Goal: Task Accomplishment & Management: Use online tool/utility

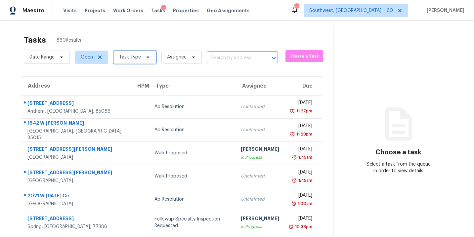
click at [133, 58] on span "Task Type" at bounding box center [130, 57] width 22 height 7
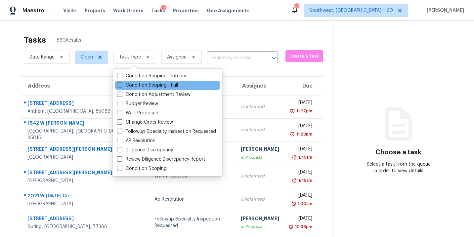
click at [141, 83] on label "Condition Scoping - Full" at bounding box center [147, 85] width 61 height 7
click at [121, 83] on input "Condition Scoping - Full" at bounding box center [119, 84] width 4 height 4
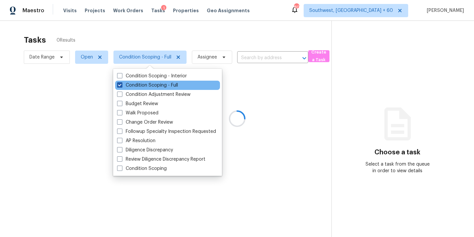
click at [146, 83] on label "Condition Scoping - Full" at bounding box center [147, 85] width 61 height 7
click at [121, 83] on input "Condition Scoping - Full" at bounding box center [119, 84] width 4 height 4
checkbox input "false"
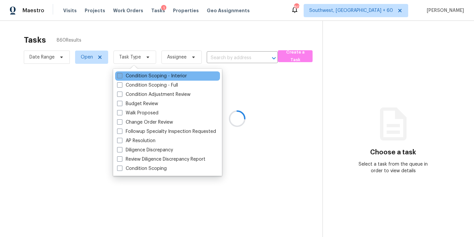
click at [152, 78] on label "Condition Scoping - Interior" at bounding box center [152, 76] width 70 height 7
click at [121, 77] on input "Condition Scoping - Interior" at bounding box center [119, 75] width 4 height 4
checkbox input "true"
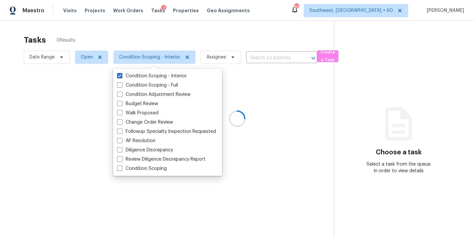
click at [240, 83] on div at bounding box center [237, 118] width 474 height 237
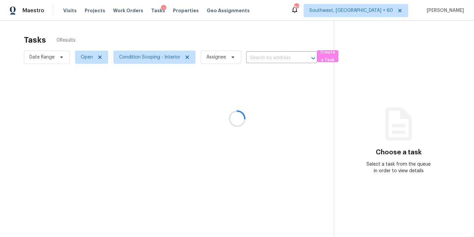
click at [268, 62] on div at bounding box center [237, 118] width 474 height 237
click at [268, 58] on div at bounding box center [237, 118] width 474 height 237
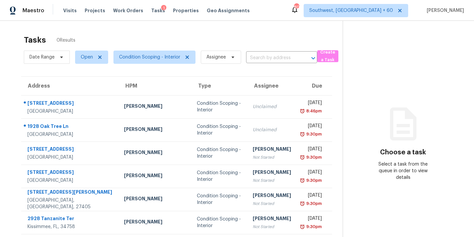
click at [268, 58] on input "text" at bounding box center [272, 58] width 53 height 10
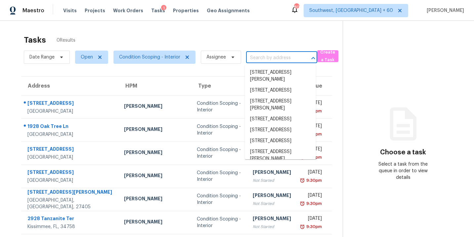
paste input "359 Oxford Rd Ball Ground, GA, 30107"
type input "359 Oxford Rd Ball Ground, GA, 30107"
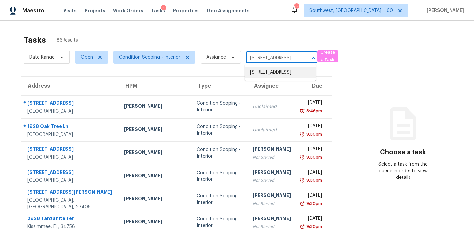
click at [272, 73] on li "[STREET_ADDRESS]" at bounding box center [280, 72] width 71 height 11
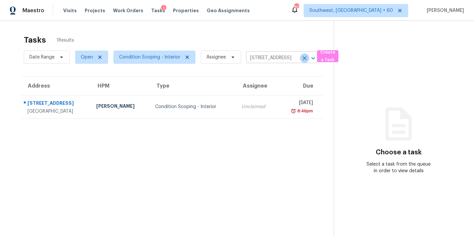
click at [306, 60] on icon "Clear" at bounding box center [305, 58] width 7 height 7
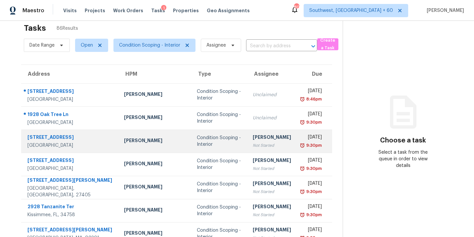
scroll to position [4, 0]
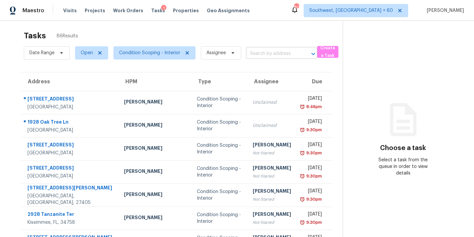
click at [265, 53] on input "text" at bounding box center [272, 54] width 53 height 10
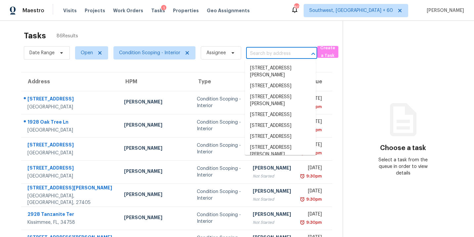
paste input "3045 Armory Dr Indianapolis, IN, 46208"
type input "3045 Armory Dr Indianapolis, IN, 46208"
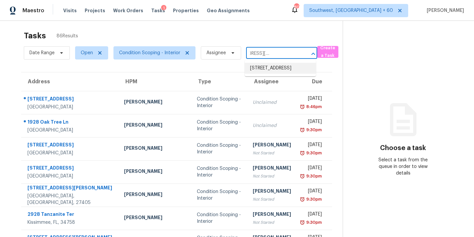
click at [275, 67] on li "3045 Armory Dr, Indianapolis, IN 46208" at bounding box center [280, 68] width 71 height 11
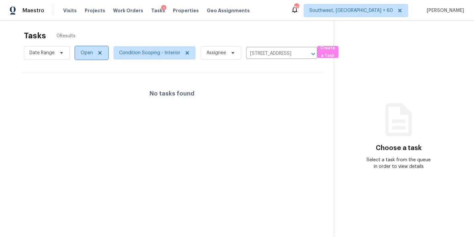
click at [89, 58] on span "Open" at bounding box center [91, 52] width 33 height 13
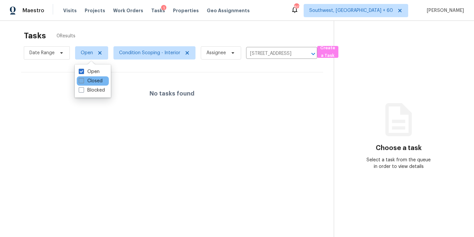
click at [94, 83] on label "Closed" at bounding box center [91, 81] width 24 height 7
click at [83, 82] on input "Closed" at bounding box center [81, 80] width 4 height 4
checkbox input "true"
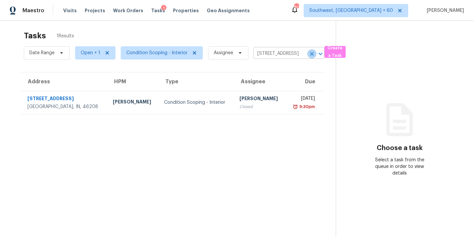
click at [310, 54] on icon "Clear" at bounding box center [312, 54] width 4 height 4
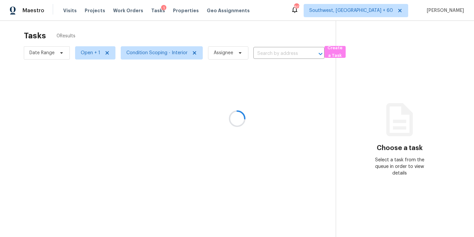
drag, startPoint x: 310, startPoint y: 54, endPoint x: 293, endPoint y: 54, distance: 17.2
click at [293, 54] on div at bounding box center [237, 118] width 474 height 237
click at [287, 54] on div at bounding box center [237, 118] width 474 height 237
click at [278, 54] on div at bounding box center [237, 118] width 474 height 237
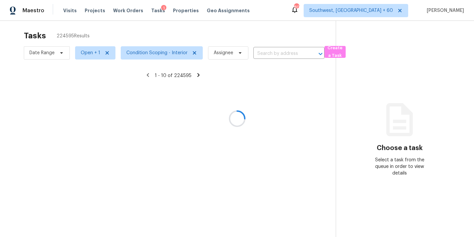
click at [278, 54] on div at bounding box center [237, 118] width 474 height 237
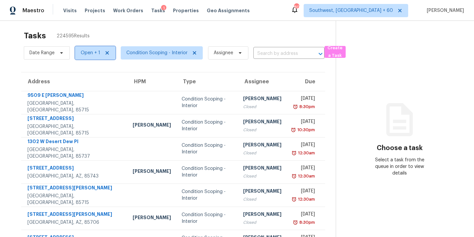
click at [88, 54] on span "Open + 1" at bounding box center [91, 53] width 20 height 7
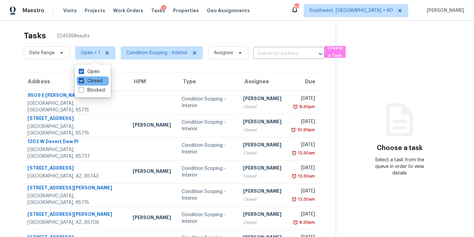
click at [95, 80] on label "Closed" at bounding box center [91, 81] width 24 height 7
click at [83, 80] on input "Closed" at bounding box center [81, 80] width 4 height 4
checkbox input "false"
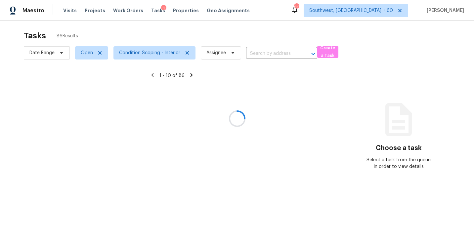
click at [255, 49] on div at bounding box center [237, 118] width 474 height 237
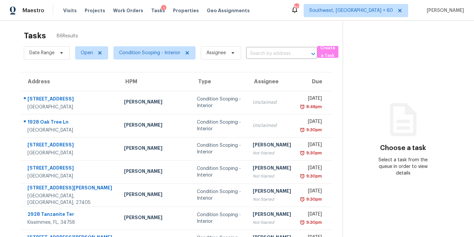
click at [257, 55] on input "text" at bounding box center [272, 54] width 53 height 10
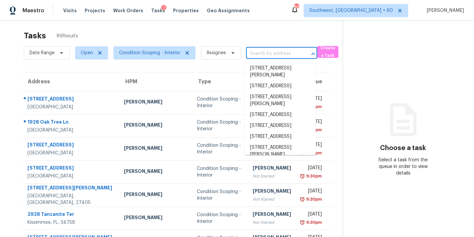
paste input "1928 Oak Tree Ln Mount Pleasant, SC, 29464"
type input "1928 Oak Tree Ln Mount Pleasant, SC, 29464"
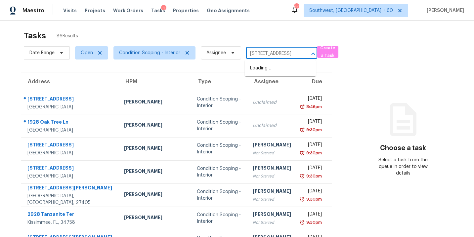
scroll to position [0, 49]
click at [261, 70] on li "[STREET_ADDRESS]" at bounding box center [280, 68] width 71 height 11
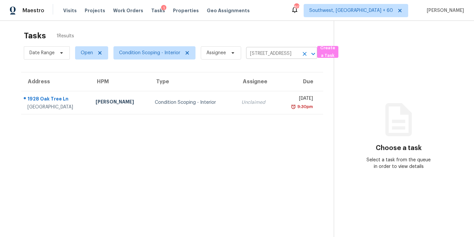
click at [303, 55] on icon "Clear" at bounding box center [305, 54] width 4 height 4
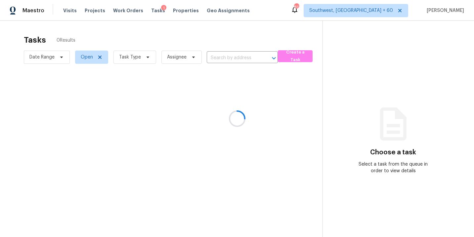
click at [136, 54] on div at bounding box center [237, 118] width 474 height 237
click at [137, 56] on div at bounding box center [237, 118] width 474 height 237
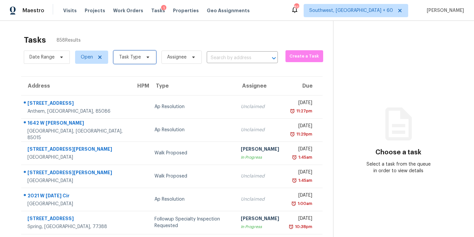
click at [137, 58] on span "Task Type" at bounding box center [130, 57] width 22 height 7
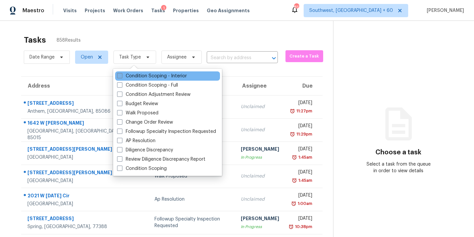
click at [148, 77] on label "Condition Scoping - Interior" at bounding box center [152, 76] width 70 height 7
click at [121, 77] on input "Condition Scoping - Interior" at bounding box center [119, 75] width 4 height 4
checkbox input "true"
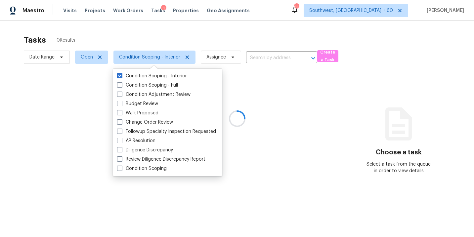
click at [273, 91] on div at bounding box center [237, 118] width 474 height 237
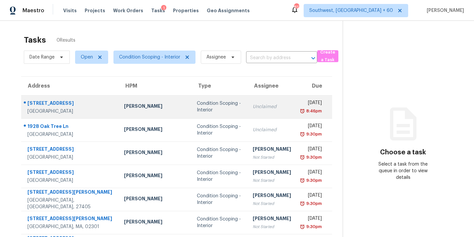
click at [248, 102] on td "Unclaimed" at bounding box center [272, 106] width 49 height 23
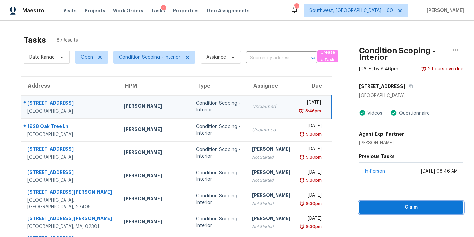
click at [424, 208] on span "Claim" at bounding box center [411, 208] width 94 height 8
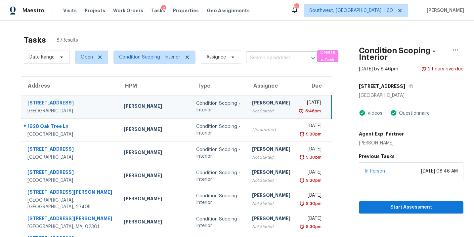
click at [276, 54] on input "text" at bounding box center [272, 58] width 53 height 10
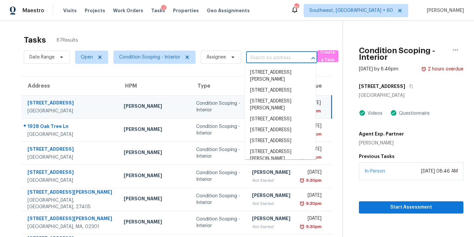
paste input "[STREET_ADDRESS]"
type input "[STREET_ADDRESS]"
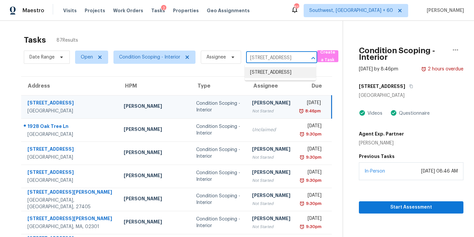
click at [272, 78] on li "[STREET_ADDRESS]" at bounding box center [280, 72] width 71 height 11
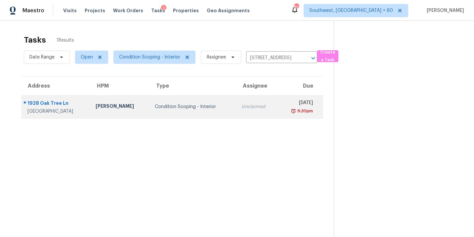
click at [278, 106] on td "Wed, Aug 27th 2025 9:30pm" at bounding box center [301, 106] width 46 height 23
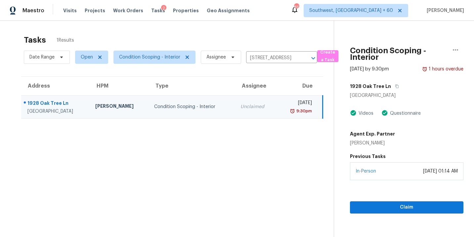
scroll to position [21, 0]
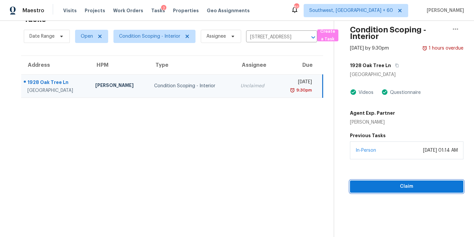
click at [397, 190] on span "Claim" at bounding box center [406, 187] width 103 height 8
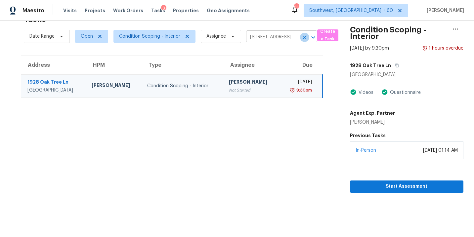
click at [306, 38] on icon "Clear" at bounding box center [305, 37] width 7 height 7
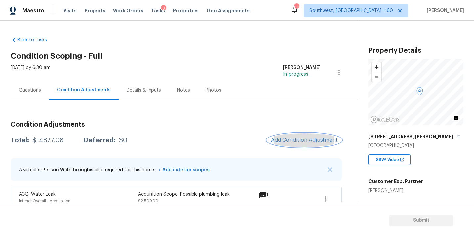
click at [282, 137] on span "Add Condition Adjustment" at bounding box center [304, 140] width 67 height 6
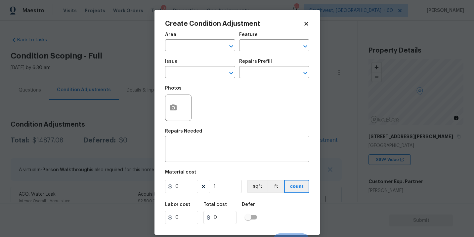
click at [201, 52] on span "Area ​" at bounding box center [200, 41] width 70 height 27
click at [195, 50] on input "text" at bounding box center [191, 46] width 52 height 10
click at [209, 72] on li "Interior Overall" at bounding box center [200, 72] width 70 height 11
type input "Interior Overall"
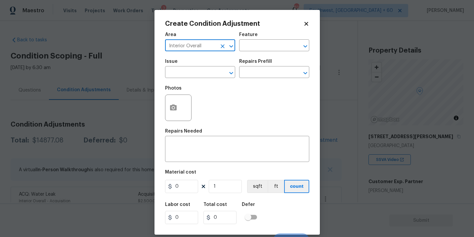
click at [250, 60] on h5 "Repairs Prefill" at bounding box center [255, 61] width 33 height 5
click at [199, 66] on div "Issue" at bounding box center [200, 63] width 70 height 9
click at [193, 72] on input "text" at bounding box center [191, 73] width 52 height 10
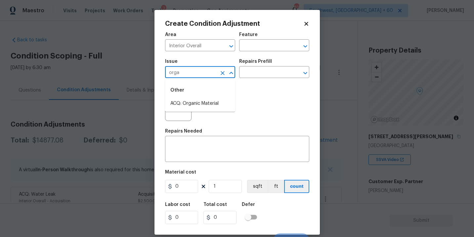
click at [197, 95] on div "Other" at bounding box center [200, 90] width 70 height 16
click at [197, 100] on li "ACQ: Organic Material" at bounding box center [200, 103] width 70 height 11
type input "ACQ: Organic Material"
click at [250, 73] on input "text" at bounding box center [265, 73] width 52 height 10
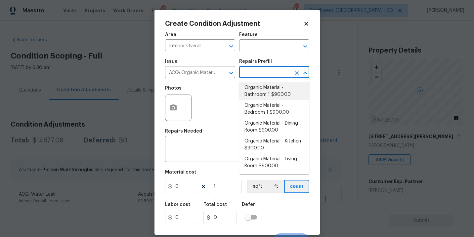
click at [261, 100] on li "Organic Material - Bathroom 1 $900.00" at bounding box center [274, 91] width 70 height 18
type input "Acquisition"
type textarea "Acquisition Scope: Conditions Conducive to Organic Material - Bathroom 1 Discla…"
type input "900"
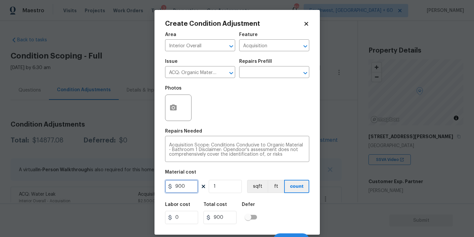
drag, startPoint x: 192, startPoint y: 188, endPoint x: 139, endPoint y: 188, distance: 53.3
click at [141, 189] on div "Create Condition Adjustment Area Interior Overall ​ Feature Acquisition ​ Issue…" at bounding box center [237, 118] width 474 height 237
type input "1"
click at [175, 110] on icon "button" at bounding box center [173, 108] width 7 height 6
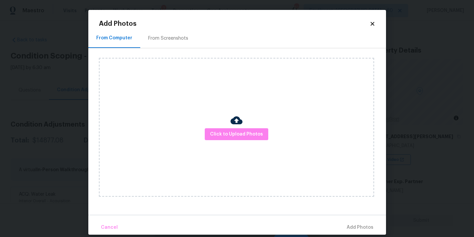
click at [227, 126] on div "Click to Upload Photos" at bounding box center [236, 127] width 275 height 139
click at [229, 132] on span "Click to Upload Photos" at bounding box center [236, 134] width 53 height 8
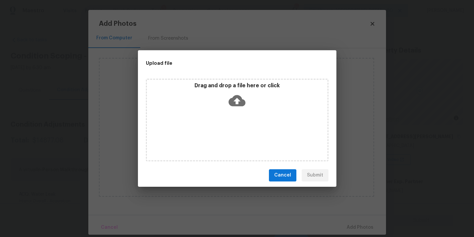
click at [231, 91] on div "Drag and drop a file here or click" at bounding box center [237, 96] width 181 height 28
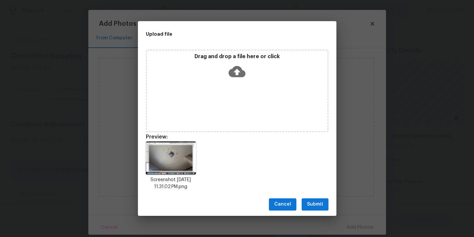
click at [313, 207] on span "Submit" at bounding box center [315, 205] width 16 height 8
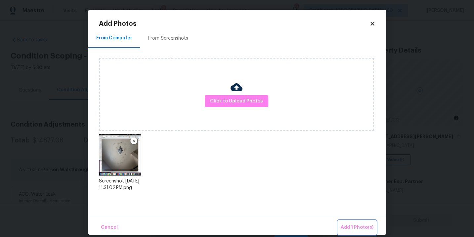
click at [345, 224] on span "Add 1 Photo(s)" at bounding box center [357, 228] width 33 height 8
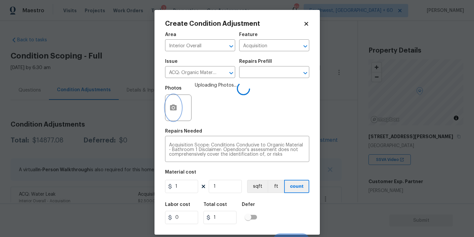
scroll to position [10, 0]
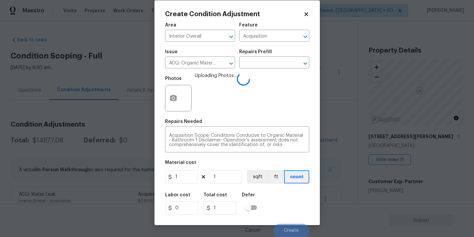
click at [308, 206] on div "Labor cost 0 Total cost 1 Defer" at bounding box center [237, 204] width 144 height 30
click at [303, 206] on div "Labor cost 0 Total cost 1 Defer" at bounding box center [237, 204] width 144 height 30
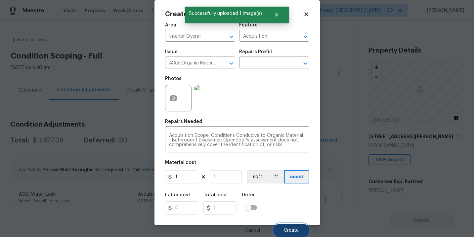
click at [294, 230] on span "Create" at bounding box center [291, 230] width 15 height 5
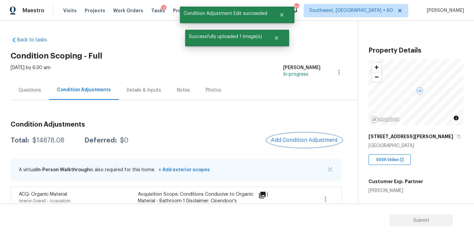
scroll to position [23, 0]
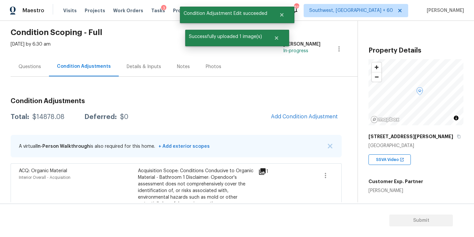
click at [28, 64] on div "Questions" at bounding box center [30, 67] width 23 height 7
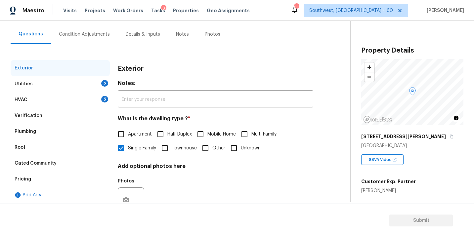
scroll to position [44, 0]
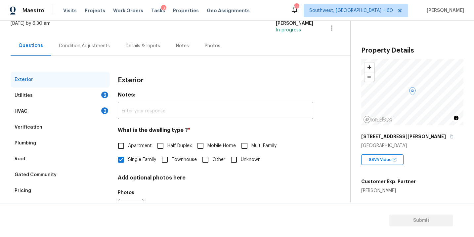
click at [57, 126] on div "Verification" at bounding box center [60, 127] width 99 height 16
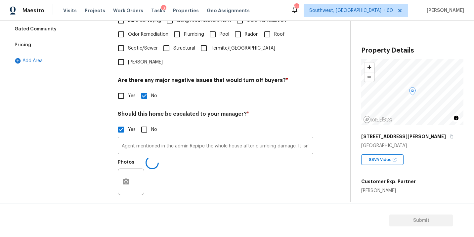
scroll to position [224, 0]
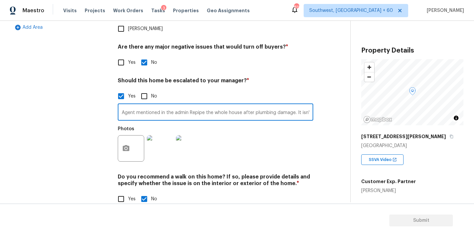
click at [251, 105] on input "Agent mentioned in the admin Repipe the whole house after plumbing damage. It i…" at bounding box center [216, 113] width 196 height 16
click at [248, 105] on input "Agent mentioned in the admin Repipe the whole house after plumbing damage. It i…" at bounding box center [216, 113] width 196 height 16
click at [131, 142] on button "button" at bounding box center [126, 149] width 16 height 26
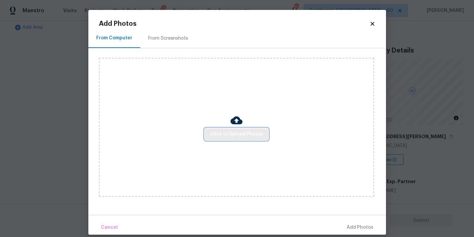
click at [222, 135] on span "Click to Upload Photos" at bounding box center [236, 134] width 53 height 8
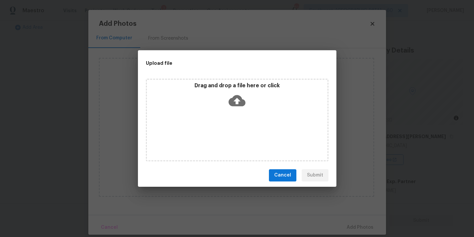
click at [234, 117] on div "Drag and drop a file here or click" at bounding box center [237, 120] width 183 height 83
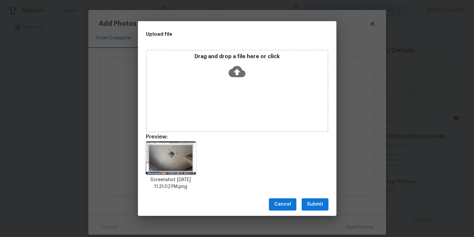
click at [317, 208] on span "Submit" at bounding box center [315, 205] width 16 height 8
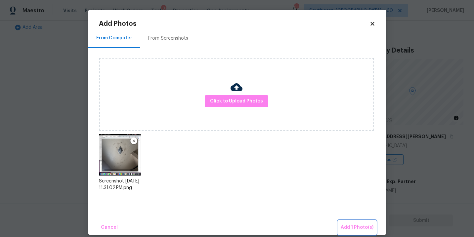
click at [347, 221] on button "Add 1 Photo(s)" at bounding box center [357, 228] width 38 height 14
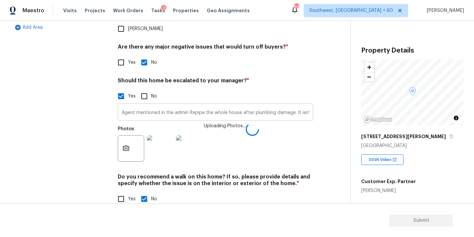
click at [295, 105] on input "Agent mentioned in the admin Repipe the whole house after plumbing damage. It i…" at bounding box center [216, 113] width 196 height 16
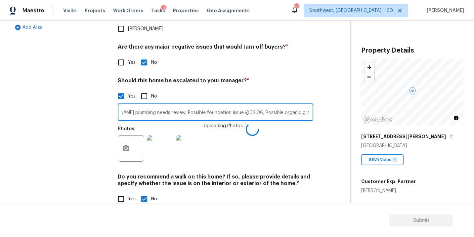
scroll to position [0, 216]
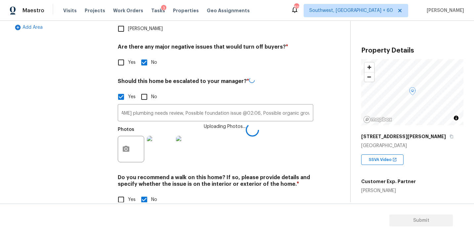
click at [310, 131] on div "Photos Uploading Photos..." at bounding box center [216, 144] width 196 height 43
type input "Agent mentioned in the admin Repipe the whole house after plumbing damage. It i…"
click at [304, 105] on input "Agent mentioned in the admin Repipe the whole house after plumbing damage. It i…" at bounding box center [216, 113] width 196 height 16
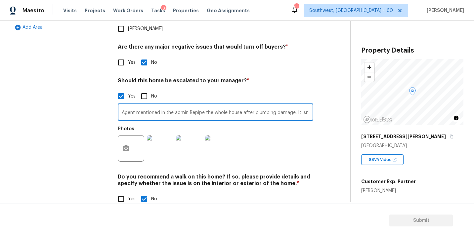
click at [300, 105] on input "Agent mentioned in the admin Repipe the whole house after plumbing damage. It i…" at bounding box center [216, 113] width 196 height 16
click at [319, 134] on div "Exterior Utilities 2 HVAC 2 Verification Plumbing Roof Gated Community Pricing …" at bounding box center [173, 53] width 324 height 322
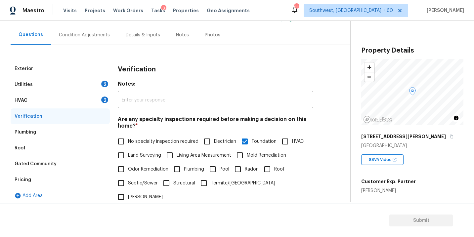
scroll to position [30, 0]
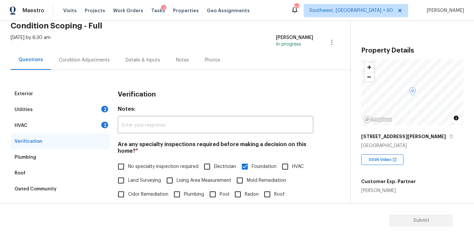
click at [92, 50] on div "Thu, Aug 28 2025 by 6:30 am Sakthivel Chandran In-progress" at bounding box center [181, 42] width 340 height 16
click at [92, 66] on div "Condition Adjustments" at bounding box center [84, 60] width 67 height 20
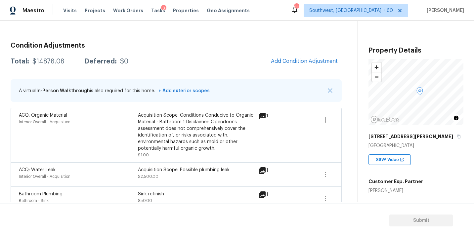
scroll to position [73, 0]
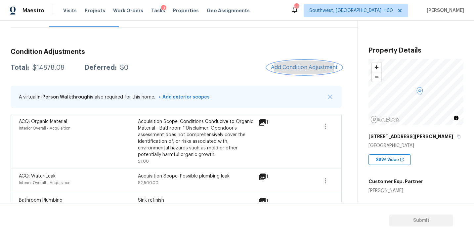
click at [285, 68] on span "Add Condition Adjustment" at bounding box center [304, 68] width 67 height 6
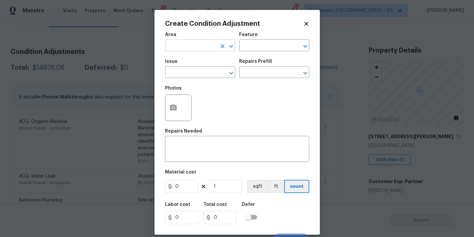
click at [191, 51] on input "text" at bounding box center [191, 46] width 52 height 10
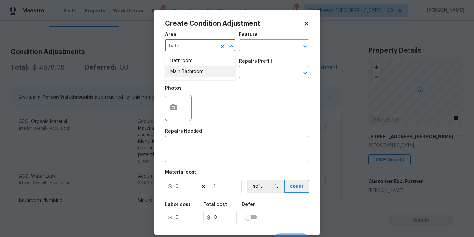
click at [200, 70] on li "Main Bathroom" at bounding box center [200, 72] width 70 height 11
type input "Main Bathroom"
click at [222, 50] on button "Clear" at bounding box center [222, 46] width 9 height 9
click at [183, 44] on input "text" at bounding box center [191, 46] width 52 height 10
click at [189, 59] on li "Bathroom" at bounding box center [200, 61] width 70 height 11
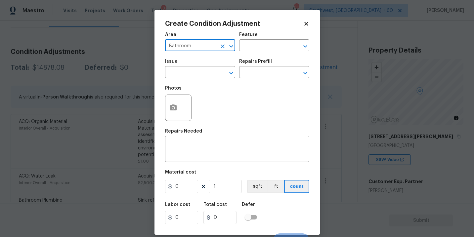
type input "Bathroom"
click at [278, 36] on div "Feature" at bounding box center [274, 36] width 70 height 9
click at [271, 45] on input "text" at bounding box center [265, 46] width 52 height 10
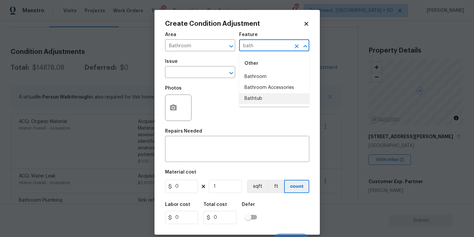
click at [271, 100] on li "Bathtub" at bounding box center [274, 98] width 70 height 11
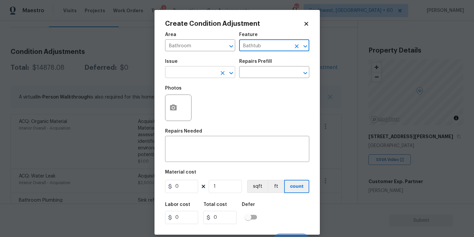
type input "Bathtub"
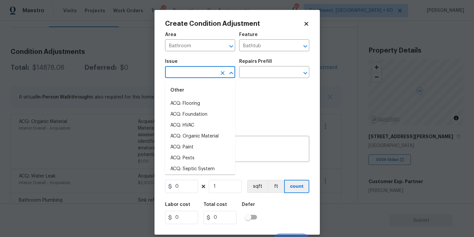
click at [206, 73] on input "text" at bounding box center [191, 73] width 52 height 10
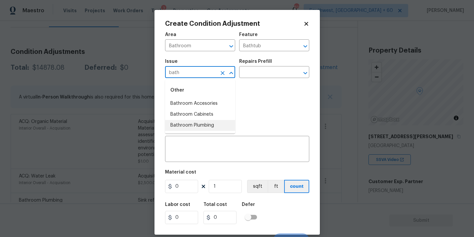
click at [206, 129] on li "Bathroom Plumbing" at bounding box center [200, 125] width 70 height 11
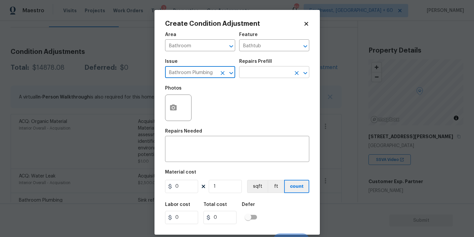
type input "Bathroom Plumbing"
click at [260, 70] on input "text" at bounding box center [265, 73] width 52 height 10
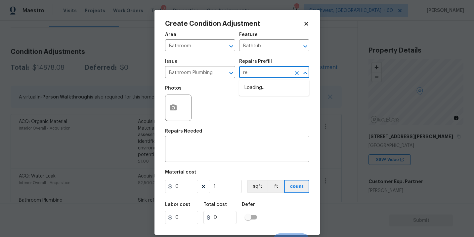
type input "ref"
click at [277, 92] on li "Tub/Shower Surround Refinish $6.48" at bounding box center [274, 91] width 70 height 18
type input "Plumbing"
type textarea "Prep, mask, clean and refinish the tub/shower tile surround both all sides ensu…"
type input "6.48"
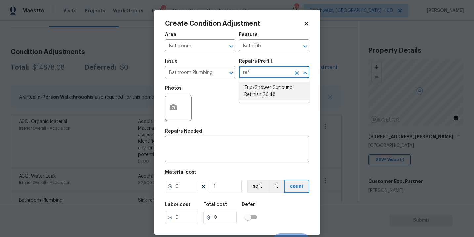
type input "6.48"
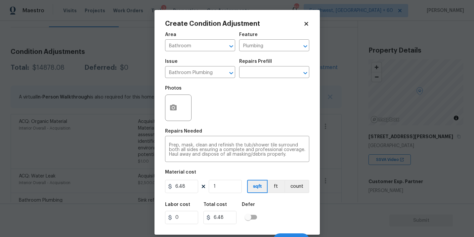
click at [223, 179] on figure "Material cost 6.48 1 sqft ft count" at bounding box center [237, 182] width 144 height 24
click at [222, 183] on input "1" at bounding box center [225, 186] width 33 height 13
type input "0"
type input "5"
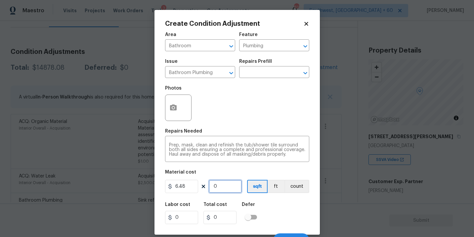
type input "32.4"
type input "56"
type input "362.88"
type input "56"
click at [171, 111] on icon "button" at bounding box center [173, 108] width 8 height 8
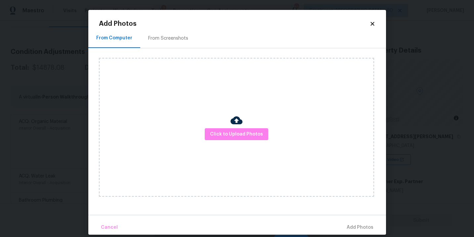
click at [250, 147] on div "Click to Upload Photos" at bounding box center [236, 127] width 275 height 139
click at [251, 133] on span "Click to Upload Photos" at bounding box center [236, 134] width 53 height 8
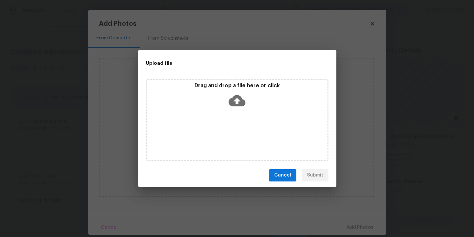
drag, startPoint x: 251, startPoint y: 133, endPoint x: 247, endPoint y: 113, distance: 20.8
click at [247, 113] on div "Drag and drop a file here or click" at bounding box center [237, 120] width 183 height 83
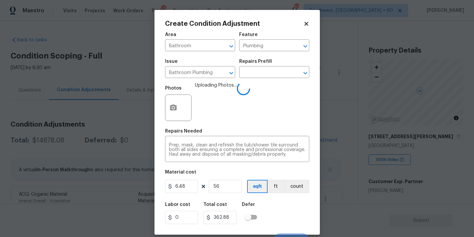
scroll to position [10, 0]
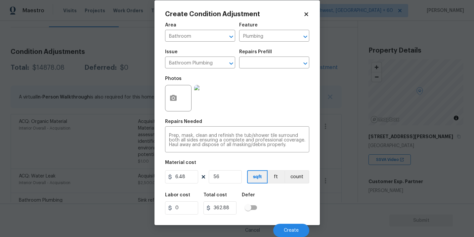
click at [291, 201] on div "Labor cost 0 Total cost 362.88 Defer" at bounding box center [237, 204] width 144 height 30
click at [290, 228] on button "Create" at bounding box center [291, 230] width 36 height 13
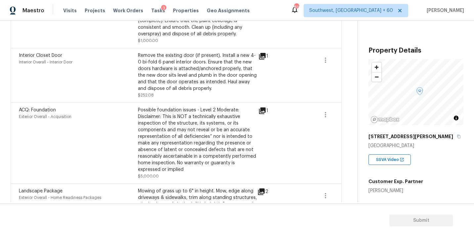
scroll to position [364, 0]
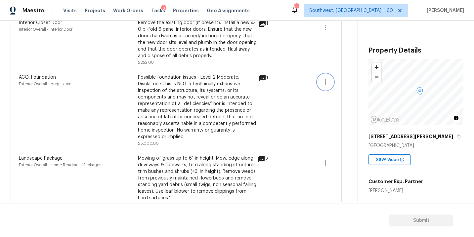
click at [329, 83] on button "button" at bounding box center [326, 82] width 16 height 16
click at [337, 83] on link "Edit" at bounding box center [363, 81] width 56 height 10
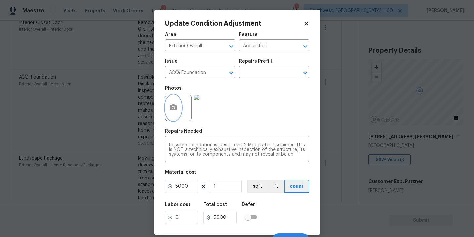
click at [176, 110] on icon "button" at bounding box center [173, 108] width 7 height 6
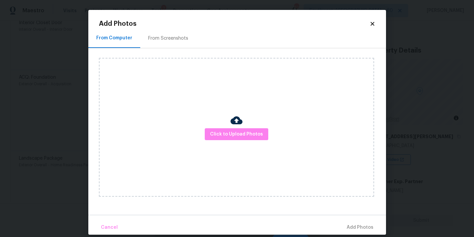
click at [227, 127] on div "Click to Upload Photos" at bounding box center [236, 127] width 275 height 139
click at [237, 132] on span "Click to Upload Photos" at bounding box center [236, 134] width 53 height 8
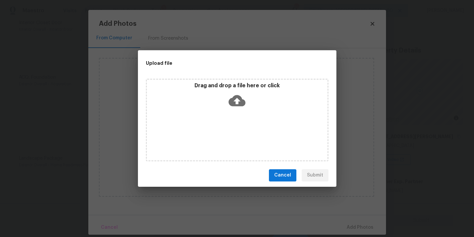
click at [240, 115] on div "Drag and drop a file here or click" at bounding box center [237, 120] width 183 height 83
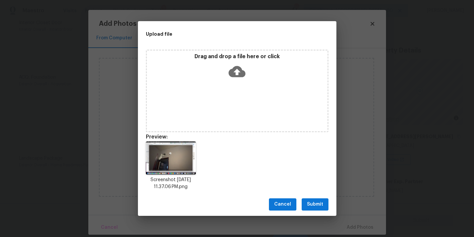
click at [311, 206] on span "Submit" at bounding box center [315, 205] width 16 height 8
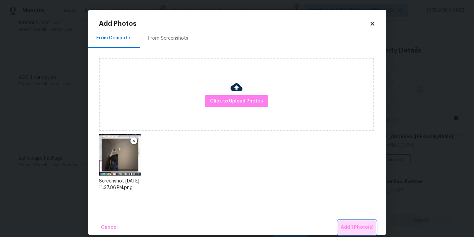
click at [351, 221] on button "Add 1 Photo(s)" at bounding box center [357, 228] width 38 height 14
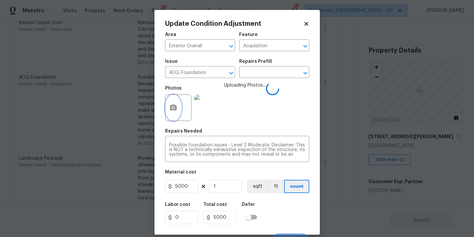
scroll to position [10, 0]
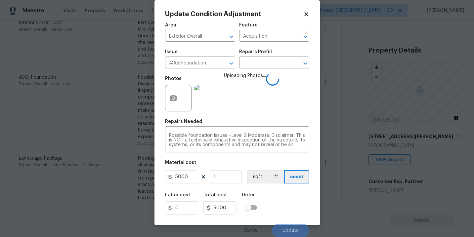
click at [295, 199] on div "Labor cost 0 Total cost 5000 Defer" at bounding box center [237, 204] width 144 height 30
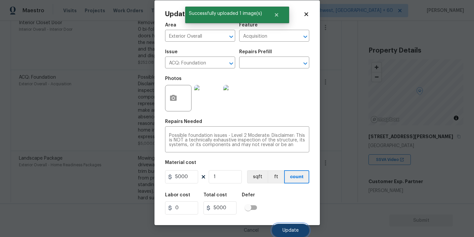
click at [293, 232] on span "Update" at bounding box center [291, 230] width 16 height 5
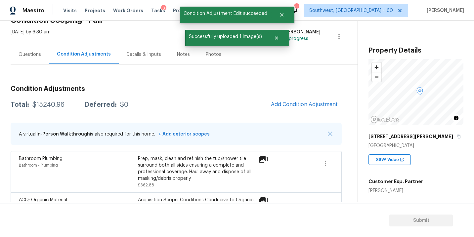
scroll to position [0, 0]
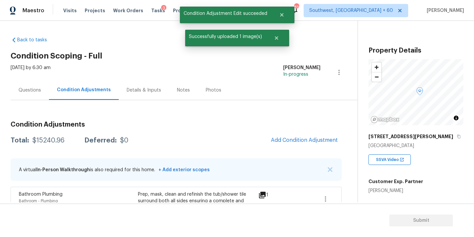
click at [45, 90] on div "Questions" at bounding box center [30, 90] width 38 height 20
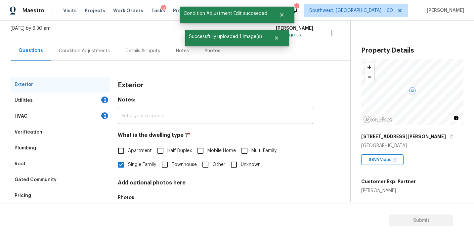
click at [60, 135] on div "Verification" at bounding box center [60, 132] width 99 height 16
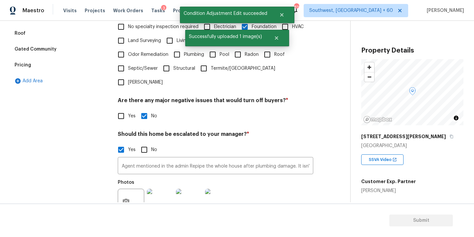
scroll to position [201, 0]
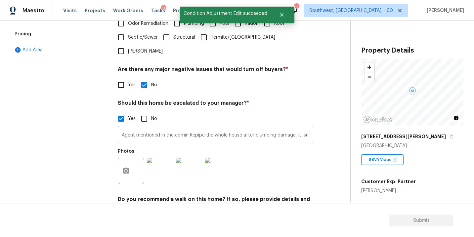
click at [271, 128] on input "Agent mentioned in the admin Repipe the whole house after plumbing damage. It i…" at bounding box center [216, 136] width 196 height 16
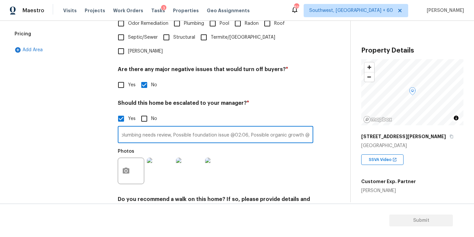
scroll to position [0, 231]
type input "Agent mentioned in the admin Repipe the whole house after plumbing damage. It i…"
click at [289, 152] on div "Photos" at bounding box center [216, 166] width 196 height 43
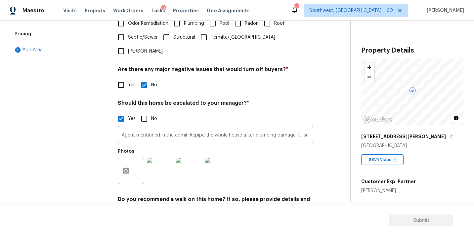
scroll to position [0, 0]
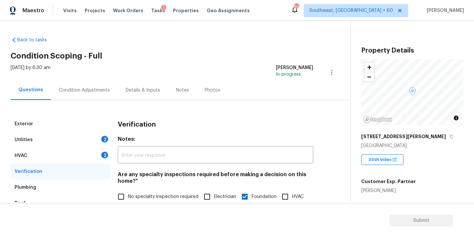
click at [77, 89] on div "Condition Adjustments" at bounding box center [84, 90] width 51 height 7
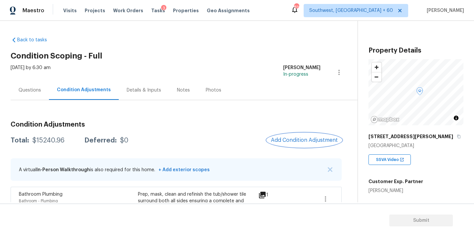
click at [308, 141] on span "Add Condition Adjustment" at bounding box center [304, 140] width 67 height 6
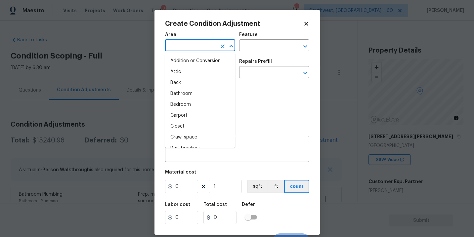
click at [198, 42] on input "text" at bounding box center [191, 46] width 52 height 10
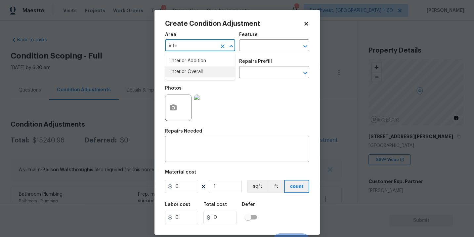
click at [202, 69] on li "Interior Overall" at bounding box center [200, 72] width 70 height 11
type input "Interior Overall"
click at [202, 69] on input "text" at bounding box center [191, 73] width 52 height 10
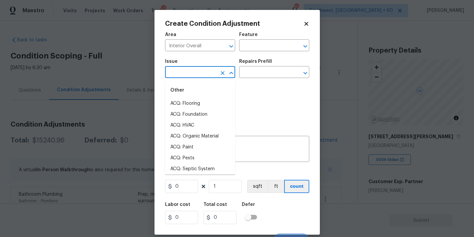
click at [202, 69] on input "text" at bounding box center [191, 73] width 52 height 10
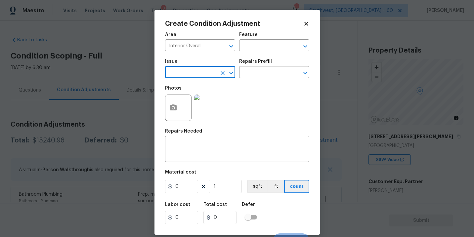
click at [240, 53] on div "Area Interior Overall ​ Feature ​" at bounding box center [237, 41] width 144 height 27
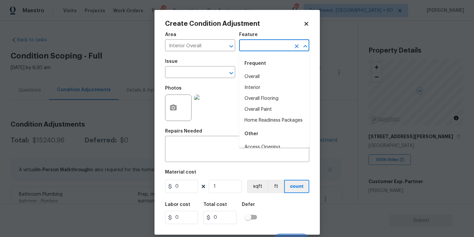
click at [256, 48] on input "text" at bounding box center [265, 46] width 52 height 10
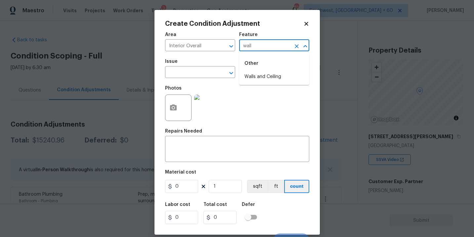
click at [257, 81] on li "Walls and Ceiling" at bounding box center [274, 76] width 70 height 11
type input "Walls and Ceiling"
click at [210, 81] on span "Issue ​" at bounding box center [200, 68] width 70 height 27
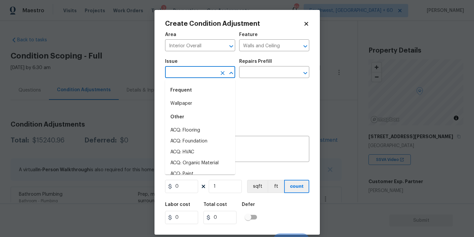
click at [195, 71] on input "text" at bounding box center [191, 73] width 52 height 10
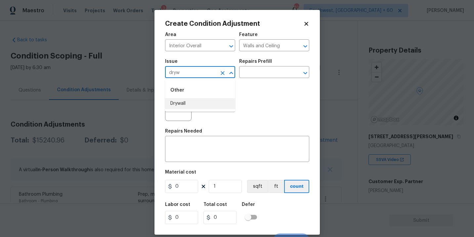
click at [198, 102] on li "Drywall" at bounding box center [200, 103] width 70 height 11
type input "Drywall"
click at [179, 158] on div "x ​" at bounding box center [237, 150] width 144 height 24
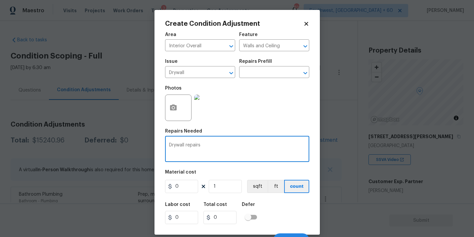
type textarea "Drywall repairs"
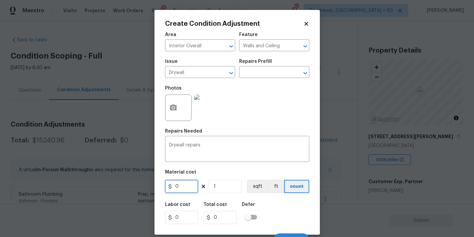
drag, startPoint x: 181, startPoint y: 187, endPoint x: 96, endPoint y: 187, distance: 84.4
click at [96, 187] on div "Create Condition Adjustment Area Interior Overall ​ Feature Walls and Ceiling ​…" at bounding box center [237, 118] width 474 height 237
type input "1000"
click at [165, 102] on div at bounding box center [178, 108] width 26 height 26
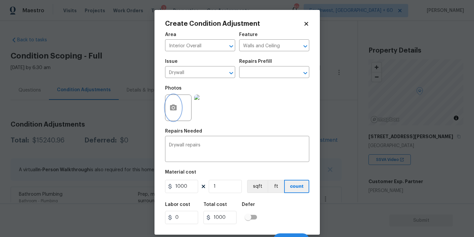
click at [179, 111] on button "button" at bounding box center [173, 108] width 16 height 26
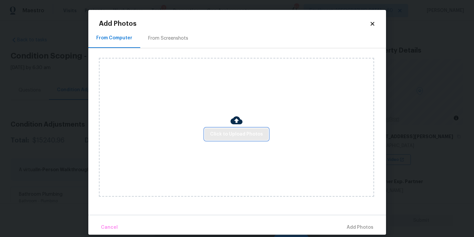
click at [235, 129] on button "Click to Upload Photos" at bounding box center [237, 134] width 64 height 12
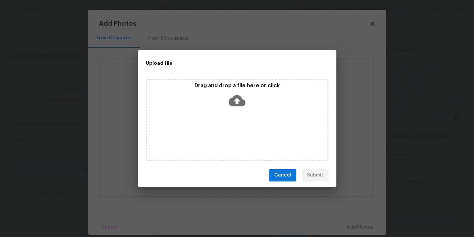
click at [237, 107] on icon at bounding box center [237, 100] width 17 height 17
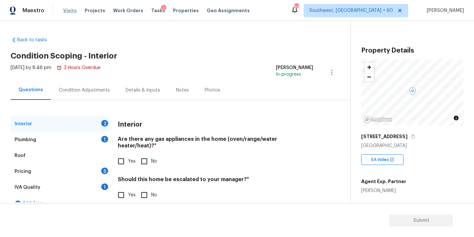
click at [71, 13] on span "Visits" at bounding box center [70, 10] width 14 height 7
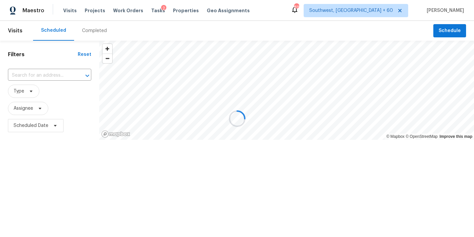
click at [95, 27] on div at bounding box center [237, 118] width 474 height 237
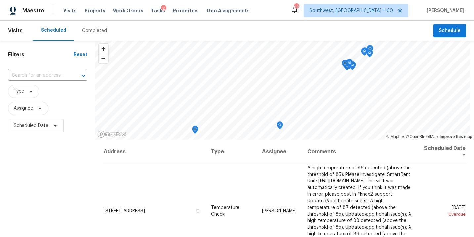
click at [85, 39] on div "Completed" at bounding box center [94, 31] width 41 height 20
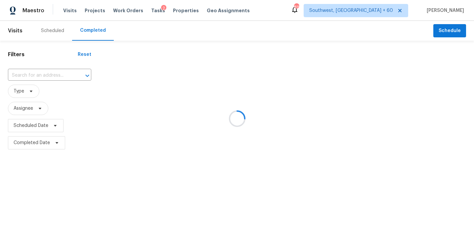
click at [52, 74] on div at bounding box center [237, 118] width 474 height 237
click at [50, 75] on input "text" at bounding box center [40, 75] width 65 height 10
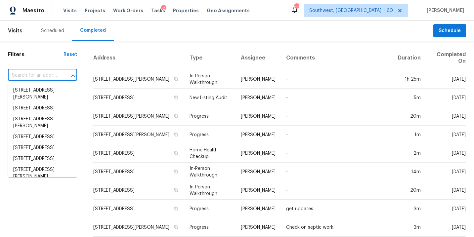
paste input "[STREET_ADDRESS]"
type input "[STREET_ADDRESS]"
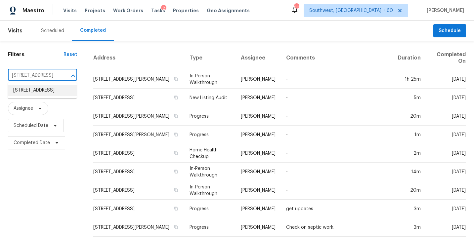
click at [59, 92] on li "[STREET_ADDRESS]" at bounding box center [42, 90] width 69 height 11
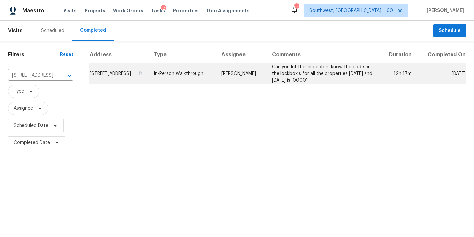
click at [300, 79] on td "Can you let the inspectors know the code on the lockbox's for all the propertie…" at bounding box center [323, 74] width 113 height 21
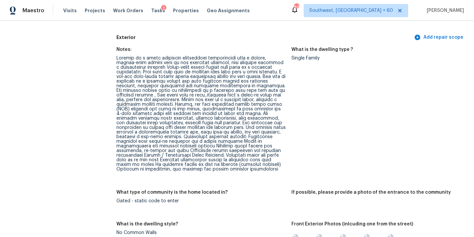
scroll to position [237, 0]
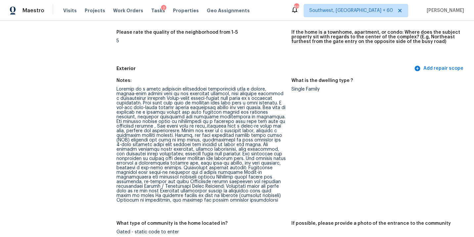
click at [219, 170] on div at bounding box center [200, 145] width 169 height 116
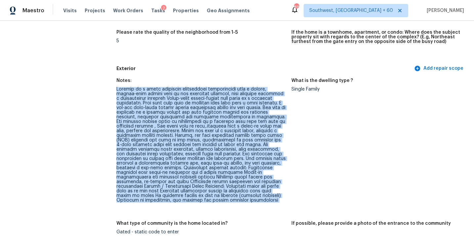
click at [219, 170] on div at bounding box center [200, 145] width 169 height 116
copy div "Located in a newly developed residential neighborhood with a secure, static-cod…"
click at [214, 128] on div at bounding box center [200, 145] width 169 height 116
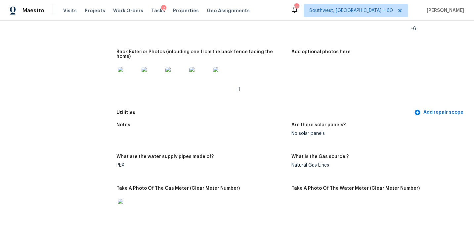
scroll to position [575, 0]
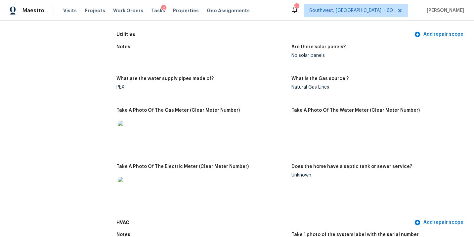
click at [206, 59] on figure "Notes:" at bounding box center [203, 57] width 175 height 24
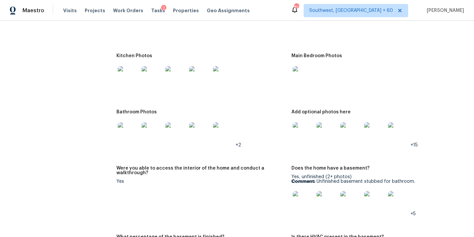
scroll to position [1011, 0]
click at [131, 131] on img at bounding box center [128, 132] width 21 height 21
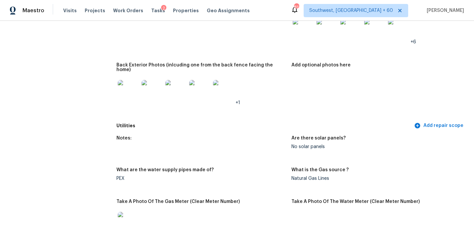
scroll to position [0, 0]
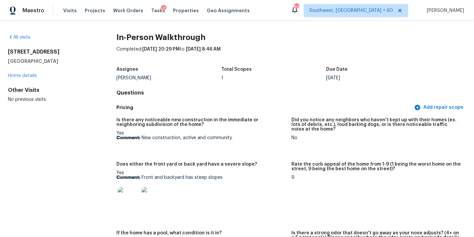
click at [26, 40] on div "All visits" at bounding box center [51, 37] width 87 height 7
click at [24, 39] on link "All visits" at bounding box center [19, 37] width 23 height 5
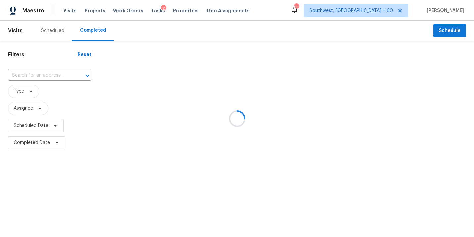
click at [33, 73] on div at bounding box center [237, 118] width 474 height 237
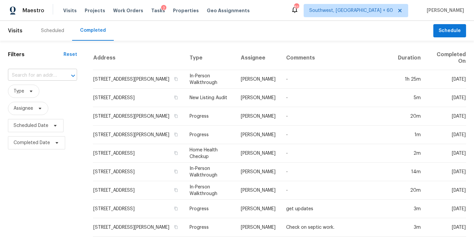
click at [36, 75] on input "text" at bounding box center [33, 75] width 51 height 10
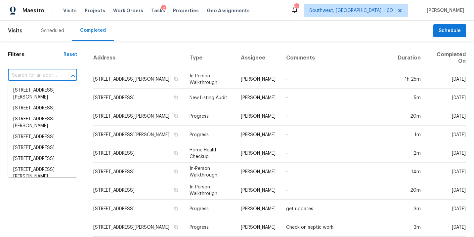
paste input "[STREET_ADDRESS]"
type input "[STREET_ADDRESS]"
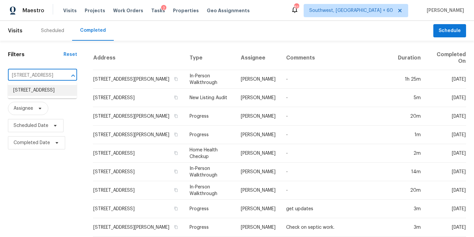
click at [48, 91] on li "[STREET_ADDRESS]" at bounding box center [42, 90] width 69 height 11
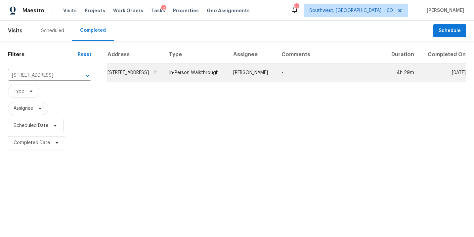
click at [258, 77] on td "[PERSON_NAME]" at bounding box center [252, 73] width 48 height 19
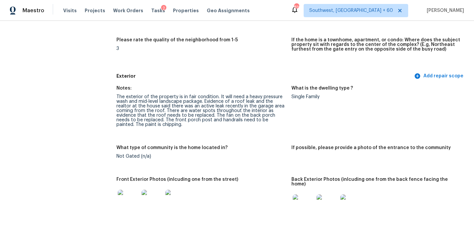
scroll to position [169, 0]
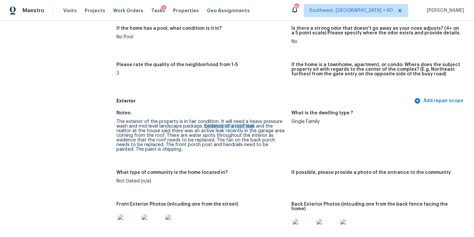
drag, startPoint x: 204, startPoint y: 125, endPoint x: 253, endPoint y: 125, distance: 49.3
click at [253, 125] on div "The exterior of the property is in fair condition. It will need a heavy pressur…" at bounding box center [200, 135] width 169 height 32
copy div "Evidence of a roof leak"
click at [228, 154] on figure "Notes: The exterior of the property is in fair condition. It will need a heavy …" at bounding box center [203, 137] width 175 height 52
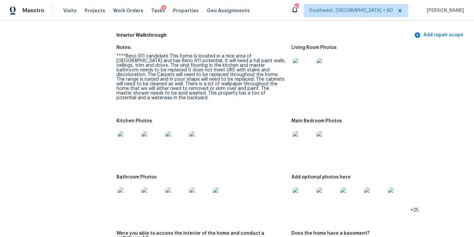
scroll to position [731, 0]
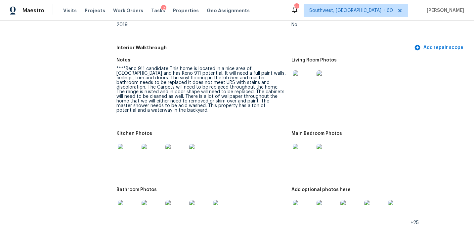
click at [304, 75] on img at bounding box center [303, 80] width 21 height 21
click at [302, 153] on img at bounding box center [303, 154] width 21 height 21
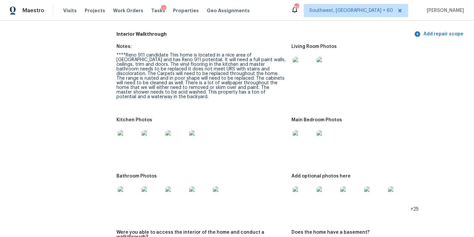
scroll to position [747, 0]
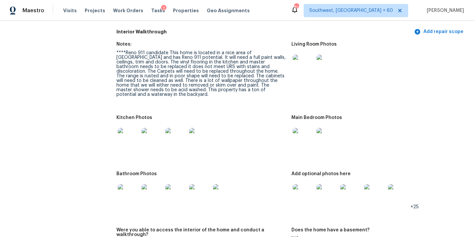
click at [297, 191] on img at bounding box center [303, 194] width 21 height 21
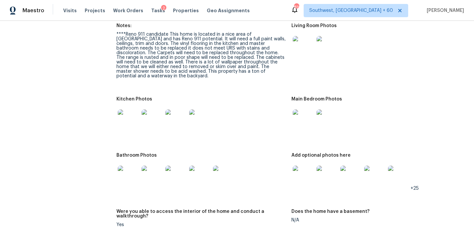
scroll to position [794, 0]
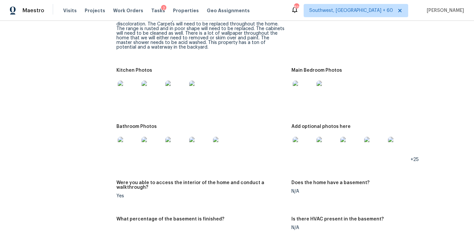
click at [130, 138] on img at bounding box center [128, 147] width 21 height 21
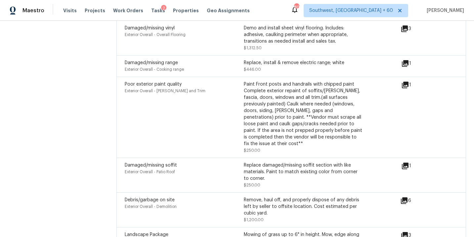
scroll to position [1734, 0]
click at [405, 163] on icon at bounding box center [405, 166] width 7 height 7
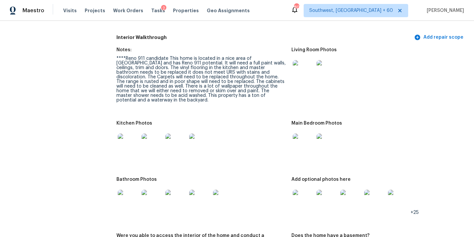
scroll to position [753, 0]
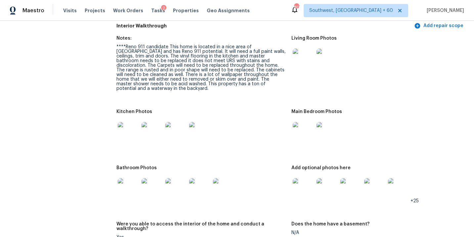
click at [131, 178] on img at bounding box center [128, 188] width 21 height 21
click at [129, 123] on img at bounding box center [128, 132] width 21 height 21
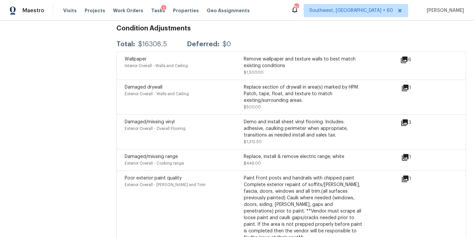
scroll to position [1640, 0]
click at [404, 84] on icon at bounding box center [405, 87] width 7 height 7
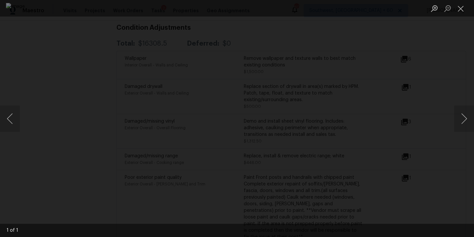
click at [453, 59] on div "Lightbox" at bounding box center [237, 118] width 474 height 237
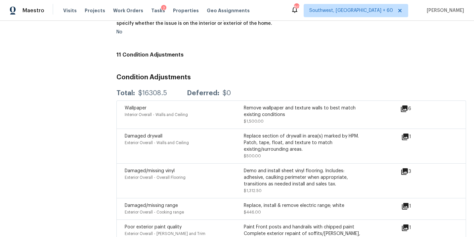
scroll to position [1815, 0]
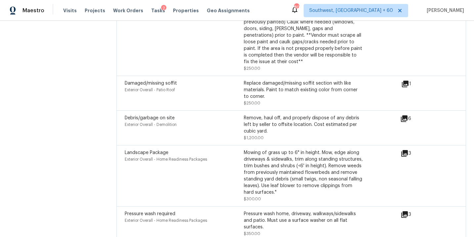
click at [183, 47] on div "Poor exterior paint quality Exterior Overall - [PERSON_NAME] and Trim" at bounding box center [184, 35] width 119 height 73
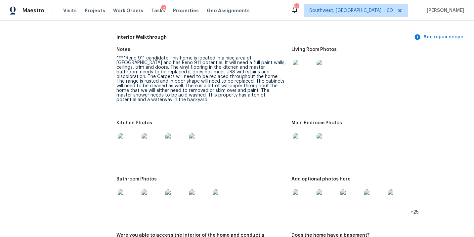
scroll to position [830, 0]
